Goal: Information Seeking & Learning: Learn about a topic

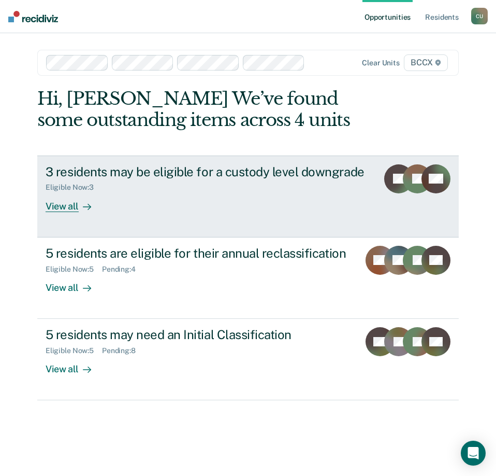
click at [62, 207] on div "View all" at bounding box center [75, 202] width 58 height 20
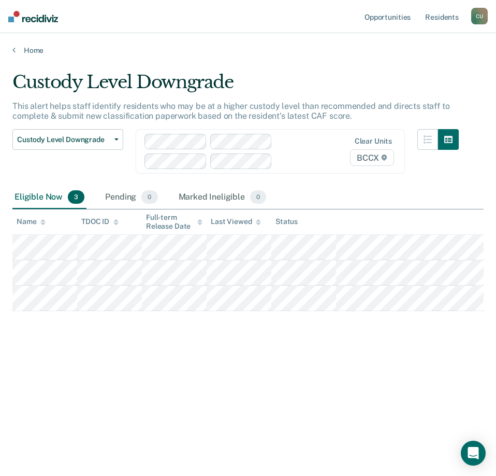
click at [252, 84] on div "Custody Level Downgrade" at bounding box center [235, 87] width 447 height 30
click at [17, 51] on link "Home" at bounding box center [248, 50] width 472 height 9
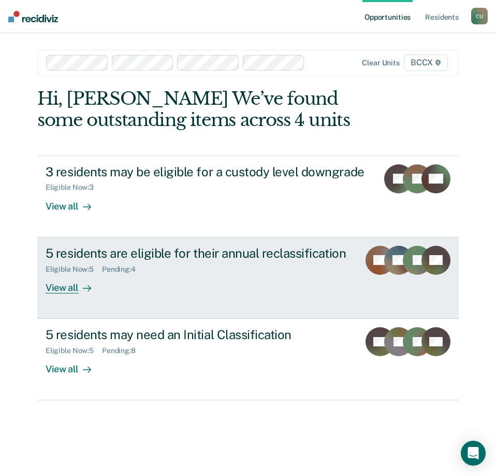
click at [63, 288] on div "View all" at bounding box center [75, 283] width 58 height 20
